Goal: Task Accomplishment & Management: Manage account settings

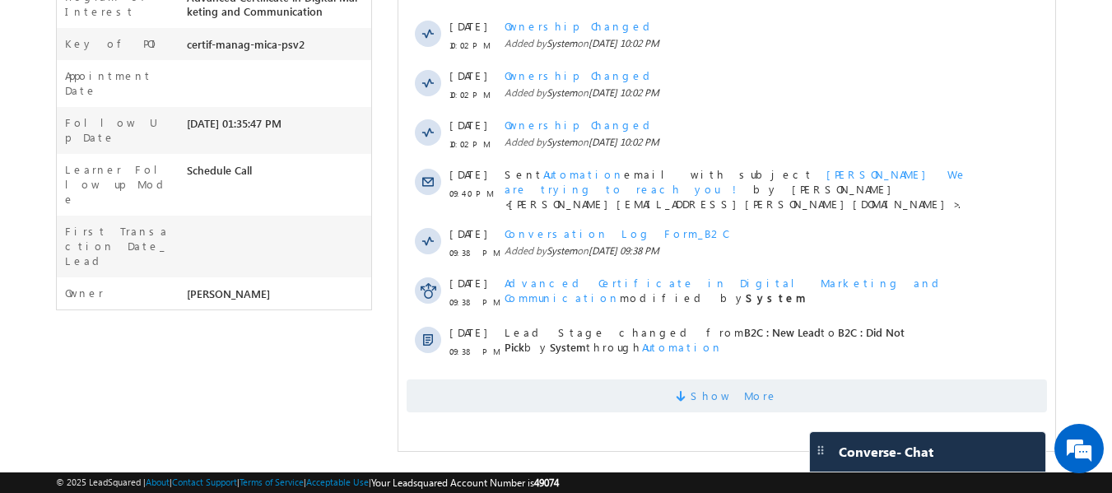
drag, startPoint x: 675, startPoint y: 391, endPoint x: 660, endPoint y: 386, distance: 15.6
click at [676, 391] on span "Show More" at bounding box center [727, 396] width 641 height 33
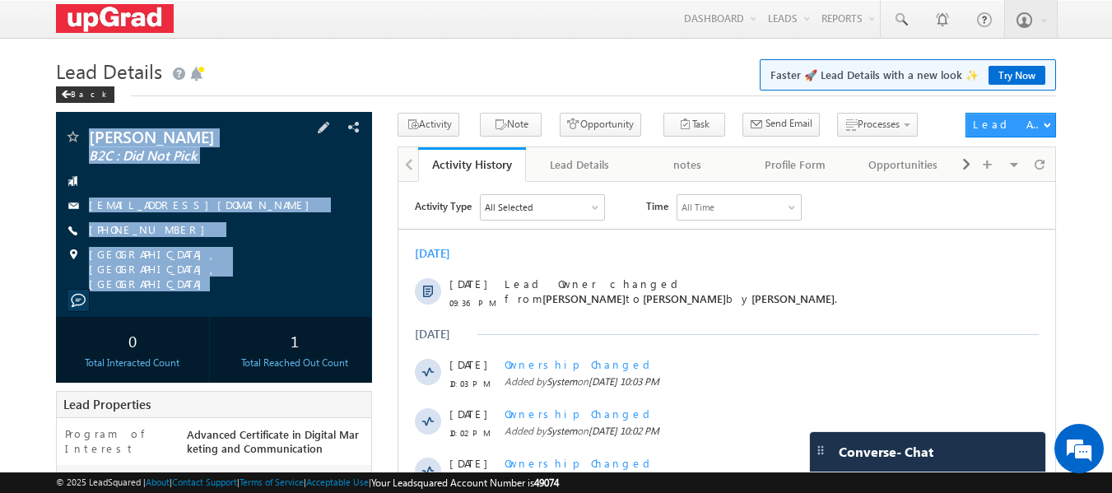
drag, startPoint x: 94, startPoint y: 121, endPoint x: 267, endPoint y: 287, distance: 239.9
click at [268, 287] on div "[PERSON_NAME] B2C : Did Not Pick [EMAIL_ADDRESS][DOMAIN_NAME]" at bounding box center [214, 214] width 317 height 205
copy div "[PERSON_NAME] B2C : Did Not Pick [EMAIL_ADDRESS][DOMAIN_NAME] [PHONE_NUMBER] [G…"
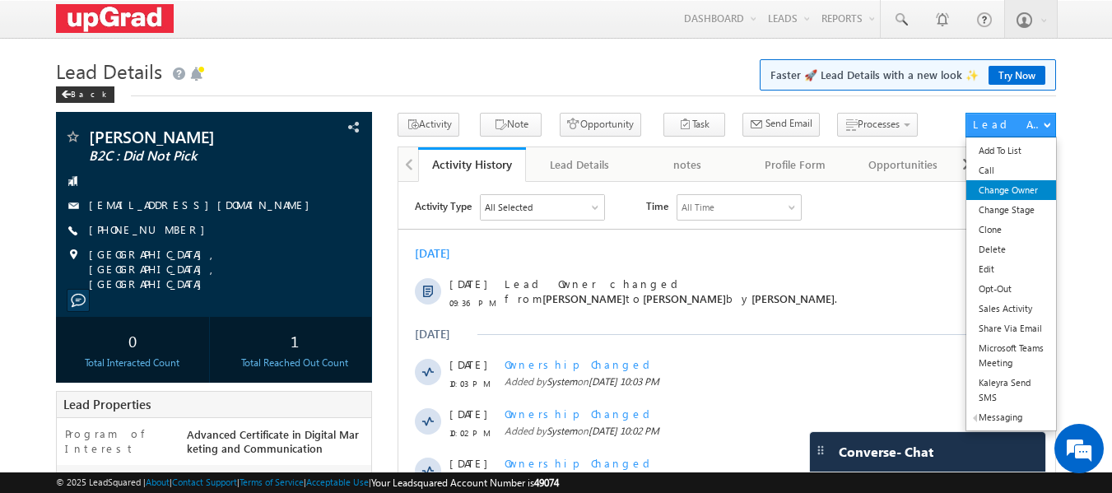
click at [1004, 196] on link "Change Owner" at bounding box center [1012, 190] width 90 height 20
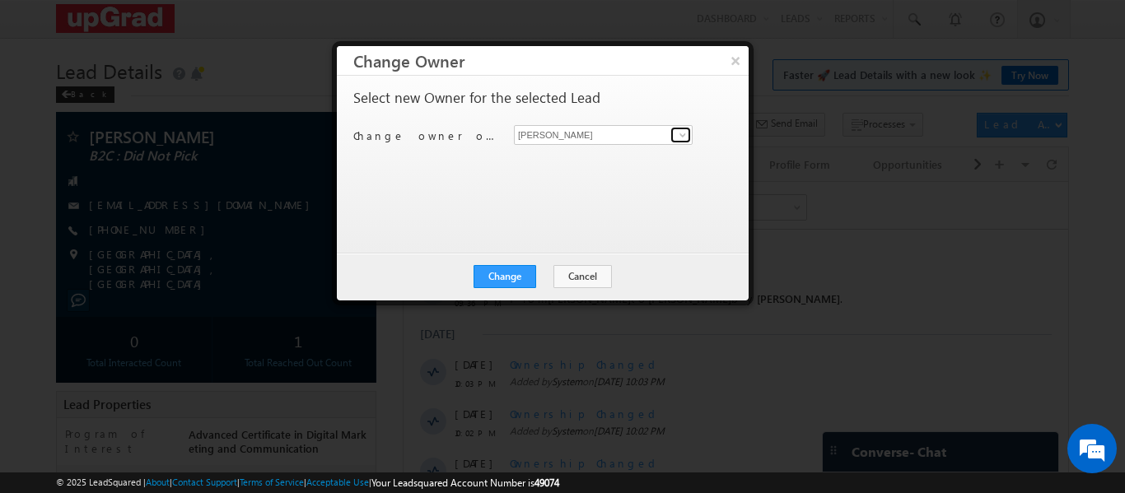
click at [686, 134] on span at bounding box center [682, 134] width 13 height 13
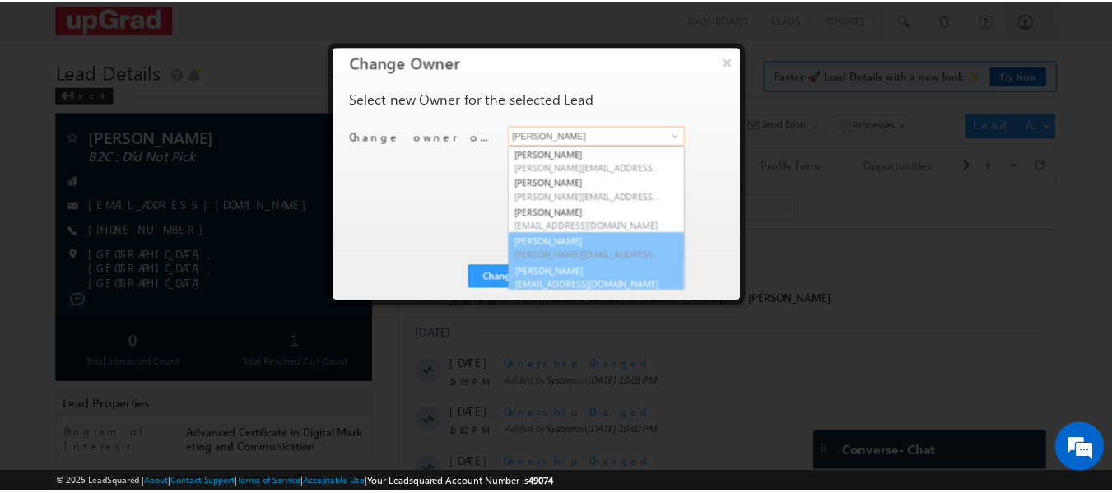
scroll to position [4, 0]
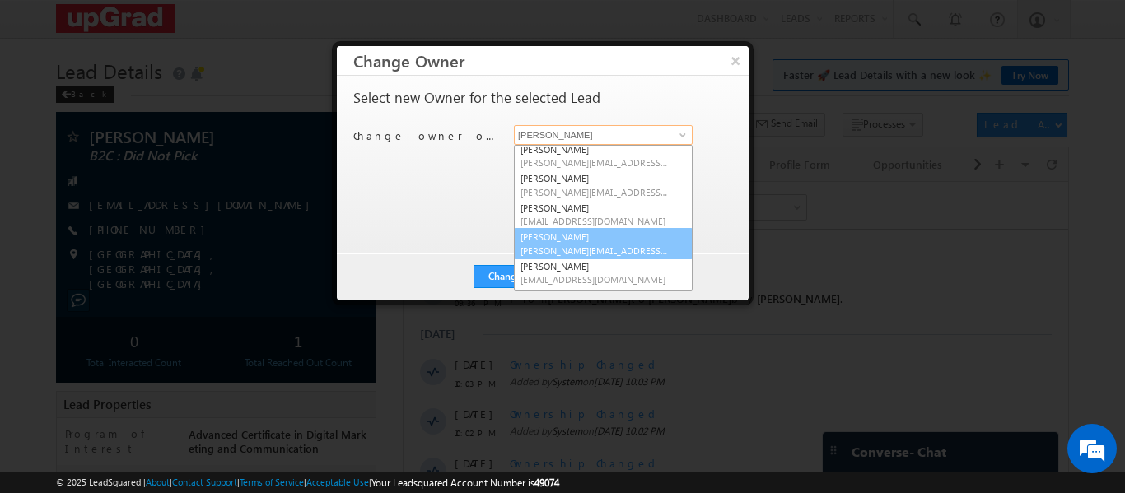
click at [575, 235] on link "[PERSON_NAME] [PERSON_NAME][EMAIL_ADDRESS][PERSON_NAME][DOMAIN_NAME]" at bounding box center [603, 243] width 179 height 31
type input "[PERSON_NAME]"
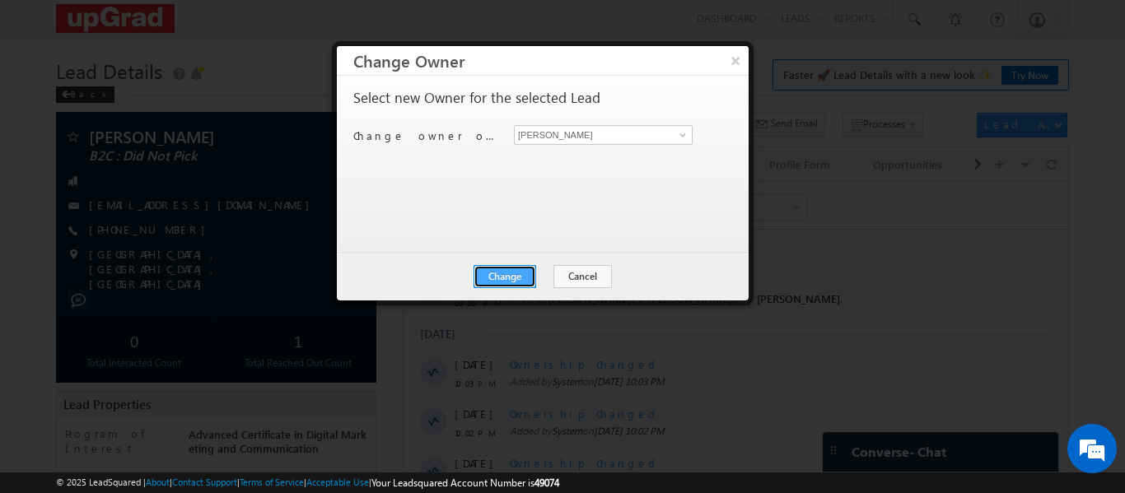
click at [503, 273] on button "Change" at bounding box center [504, 276] width 63 height 23
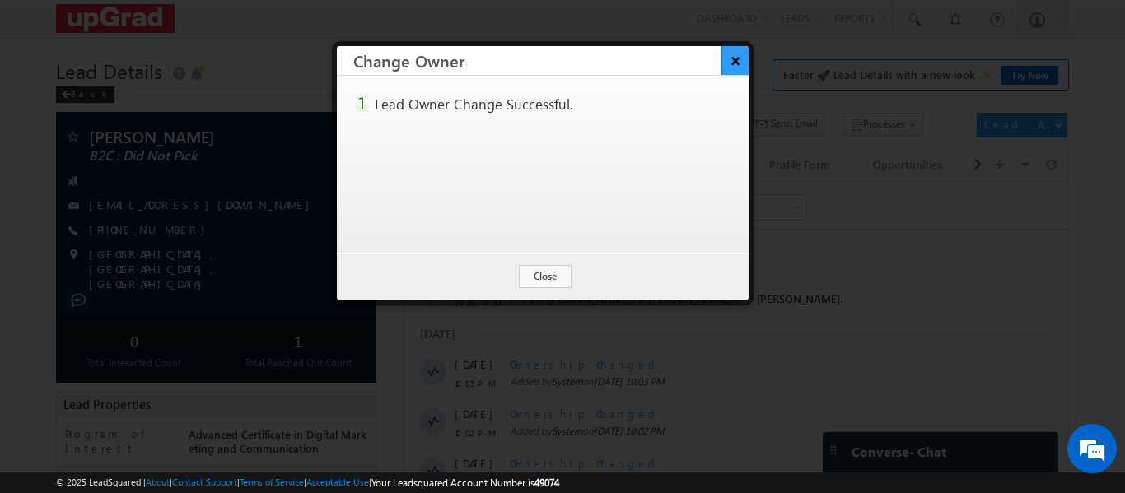
click at [730, 59] on button "×" at bounding box center [734, 60] width 27 height 29
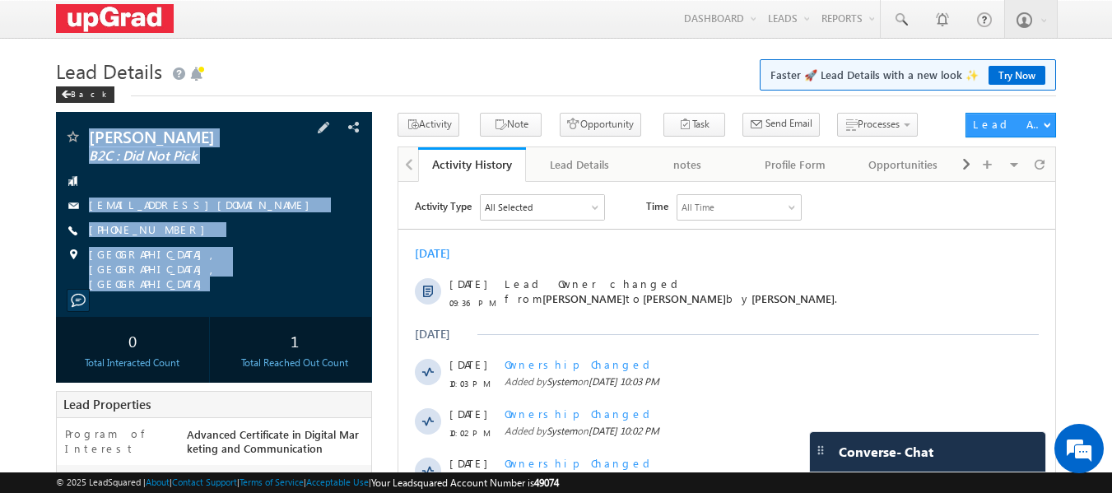
drag, startPoint x: 91, startPoint y: 113, endPoint x: 282, endPoint y: 274, distance: 250.7
click at [296, 289] on div "[PERSON_NAME] B2C : Did Not Pick [EMAIL_ADDRESS][DOMAIN_NAME]" at bounding box center [214, 214] width 317 height 205
copy div "[PERSON_NAME] B2C : Did Not Pick [EMAIL_ADDRESS][DOMAIN_NAME] [PHONE_NUMBER] [G…"
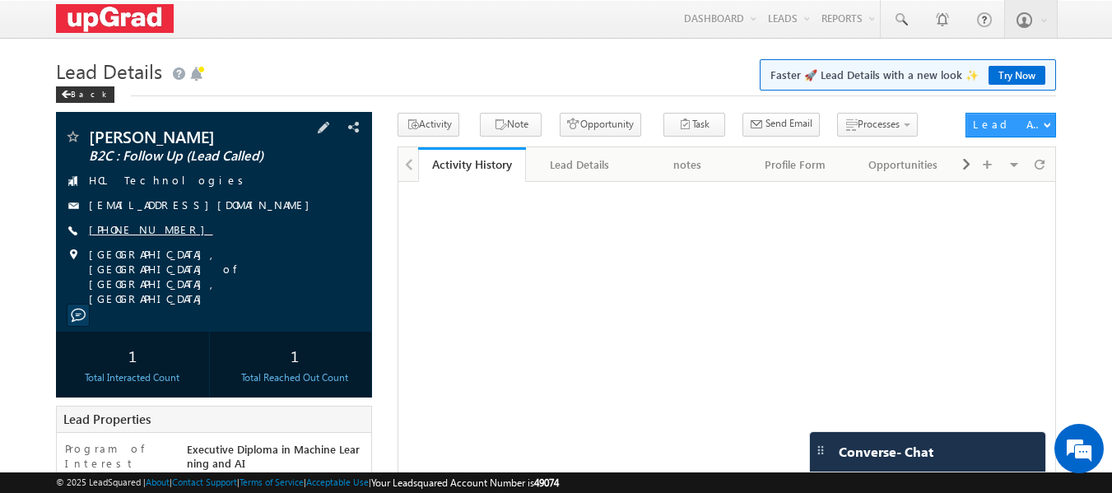
click at [143, 226] on link "+91-9625799448" at bounding box center [151, 229] width 124 height 14
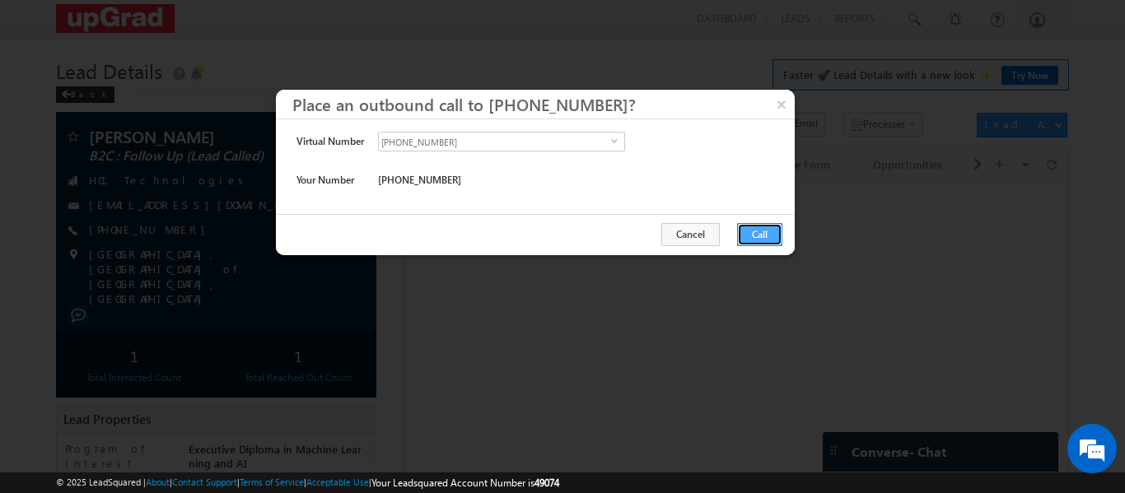
click at [774, 243] on button "Call" at bounding box center [759, 234] width 45 height 23
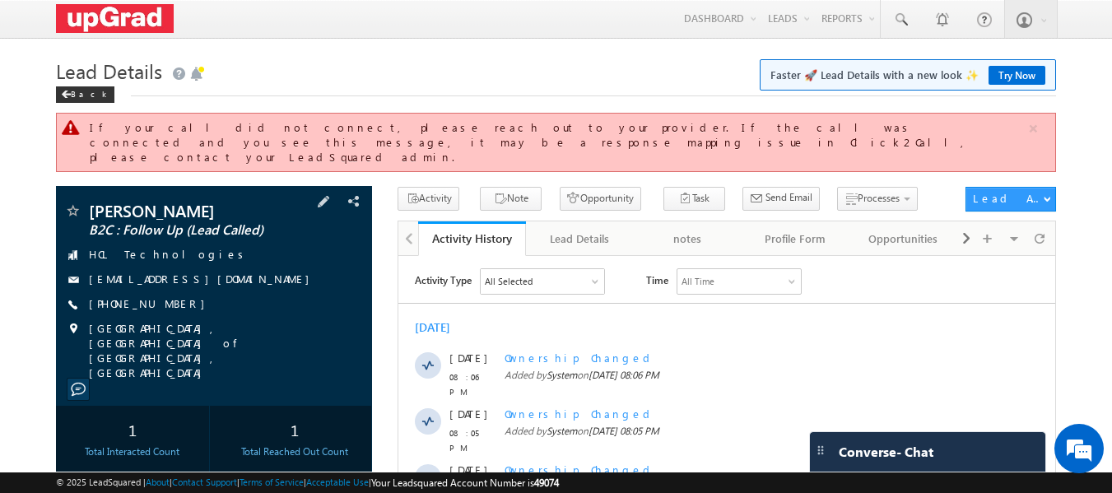
drag, startPoint x: 202, startPoint y: 285, endPoint x: 182, endPoint y: 297, distance: 23.3
click at [182, 297] on div "+91-9625799448" at bounding box center [214, 304] width 301 height 16
drag, startPoint x: 200, startPoint y: 296, endPoint x: 177, endPoint y: 305, distance: 24.5
click at [177, 305] on div "Pranjal Verma B2C : Follow Up (Lead Called) HCL Technologies replypranjal@iclou…" at bounding box center [214, 292] width 301 height 178
copy div "+91-9625799448"
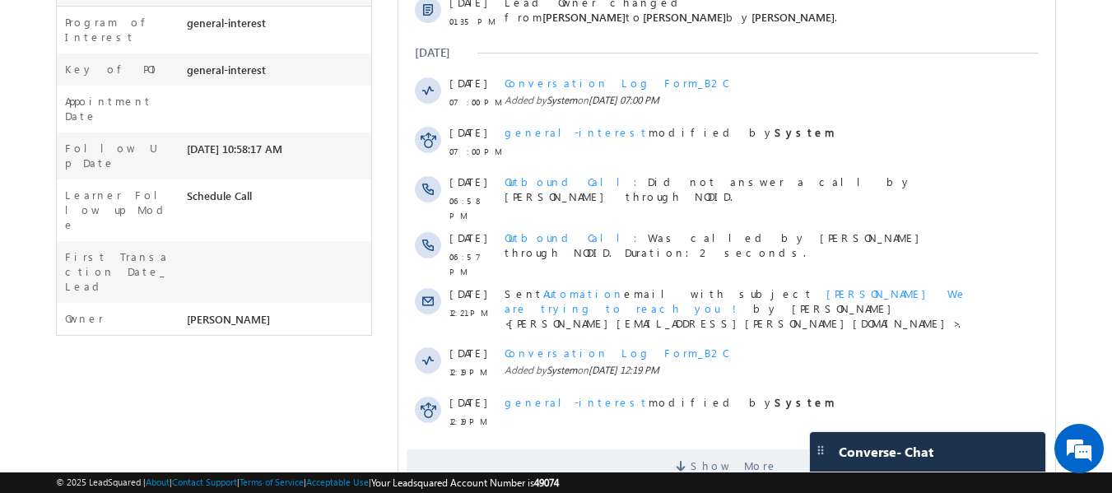
scroll to position [470, 0]
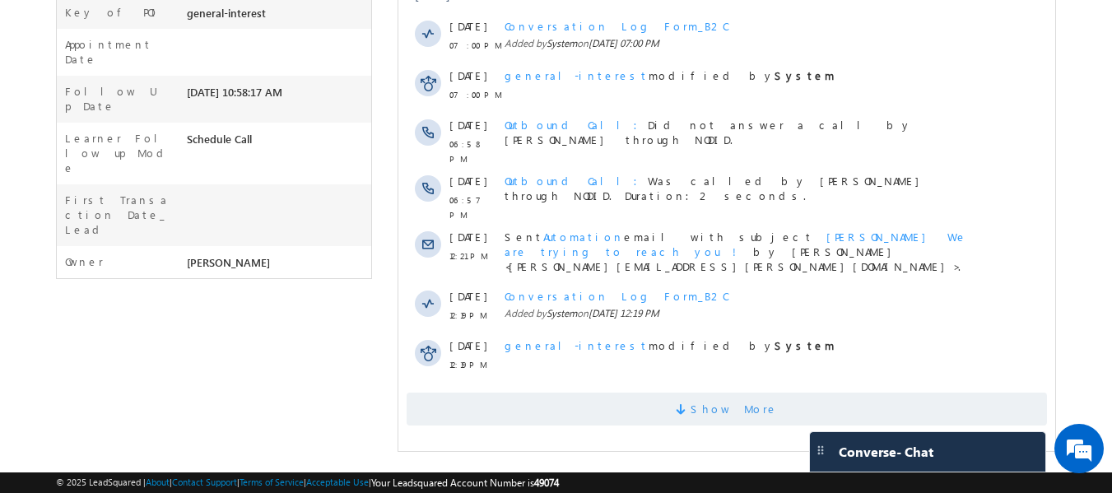
click at [687, 396] on span "Show More" at bounding box center [727, 409] width 641 height 33
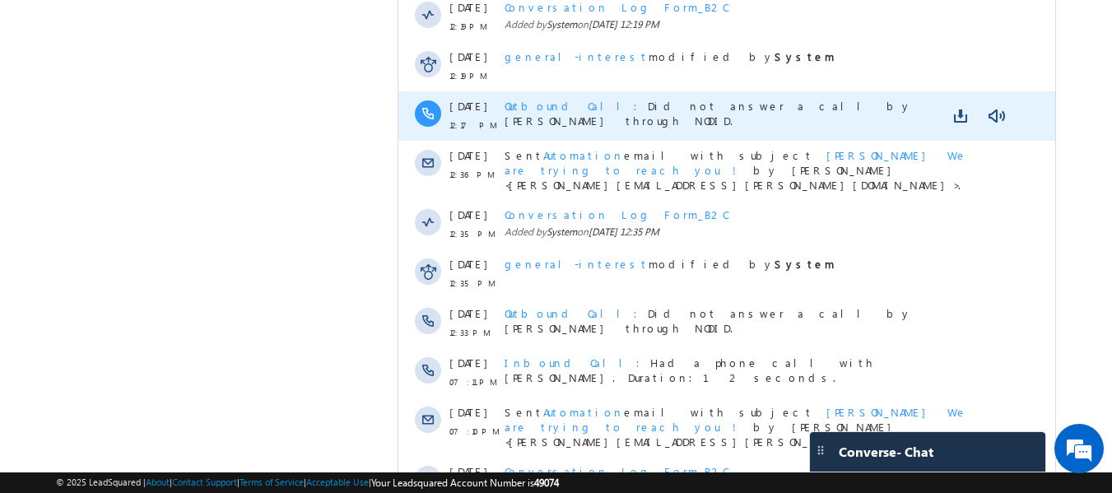
scroll to position [941, 0]
